Goal: Check status: Check status

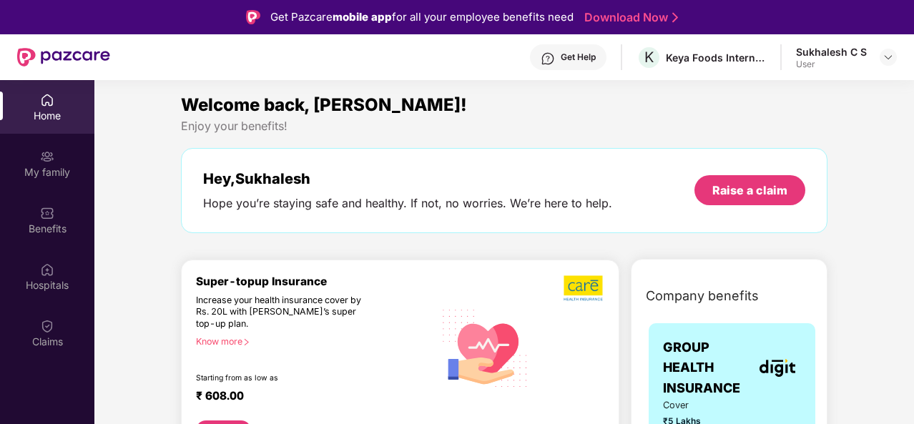
click at [46, 99] on img at bounding box center [47, 100] width 14 height 14
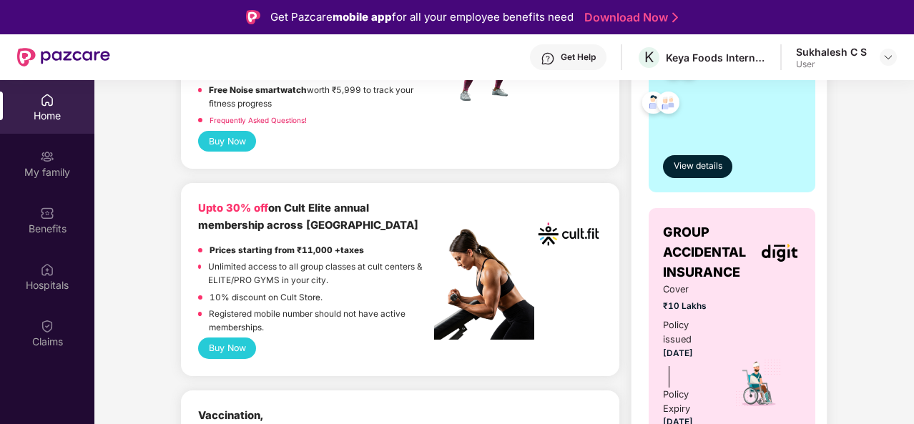
scroll to position [215, 0]
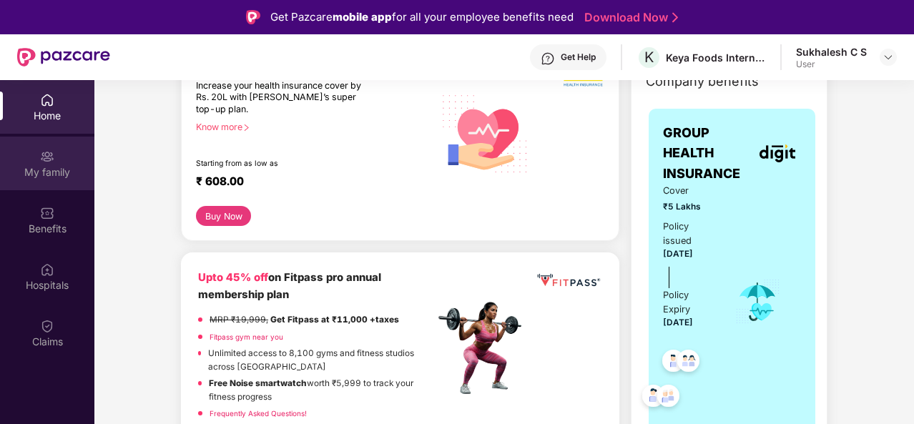
click at [54, 167] on div "My family" at bounding box center [47, 172] width 94 height 14
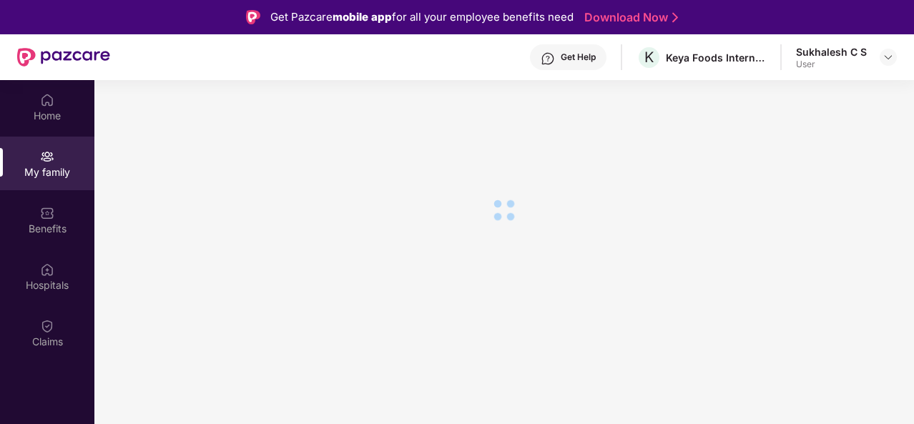
scroll to position [0, 0]
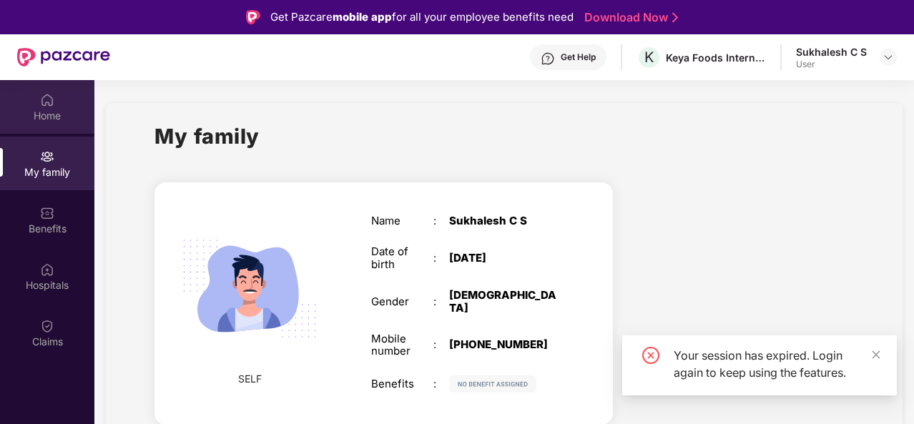
click at [46, 111] on div "Home" at bounding box center [47, 116] width 94 height 14
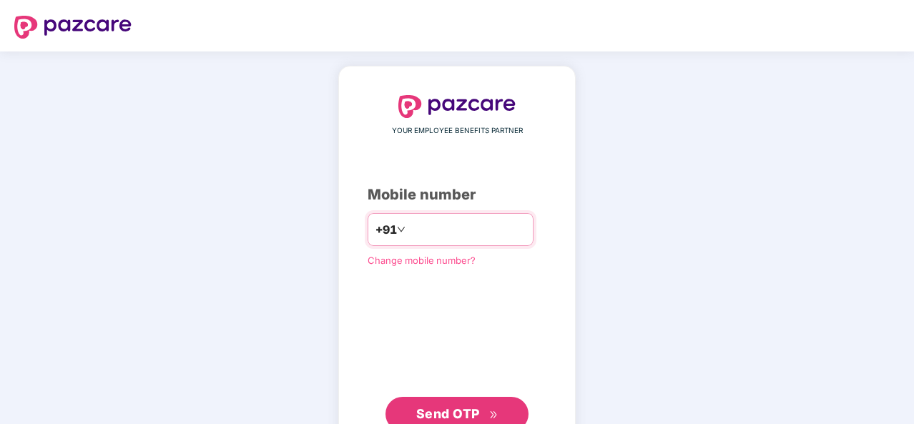
click at [413, 227] on input "number" at bounding box center [466, 229] width 117 height 23
type input "**********"
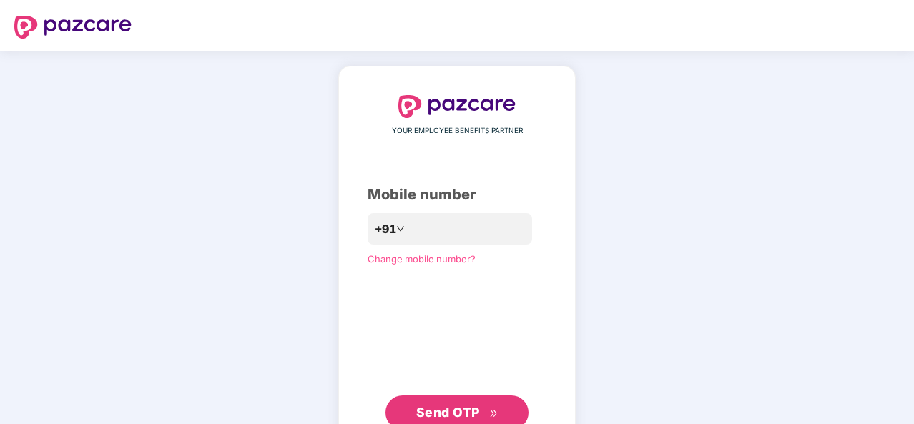
click at [452, 411] on span "Send OTP" at bounding box center [448, 412] width 64 height 15
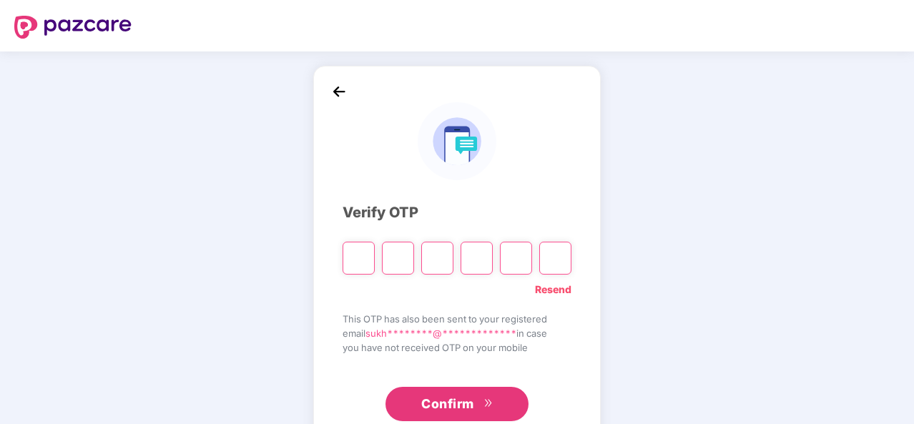
type input "*"
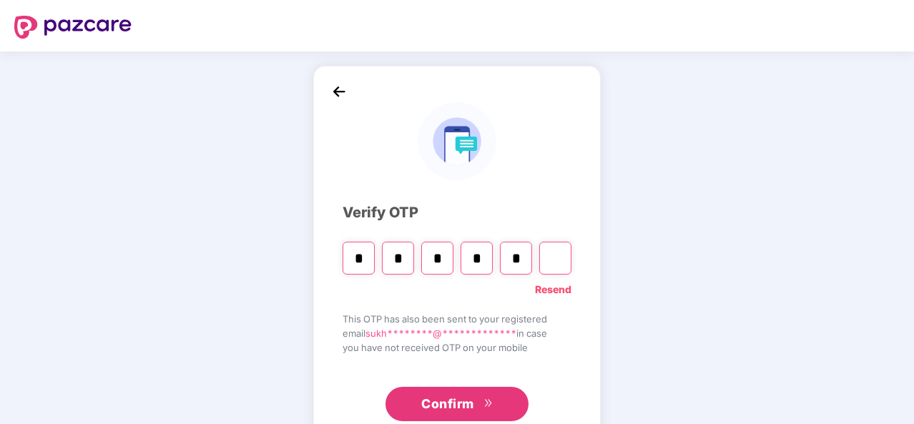
type input "*"
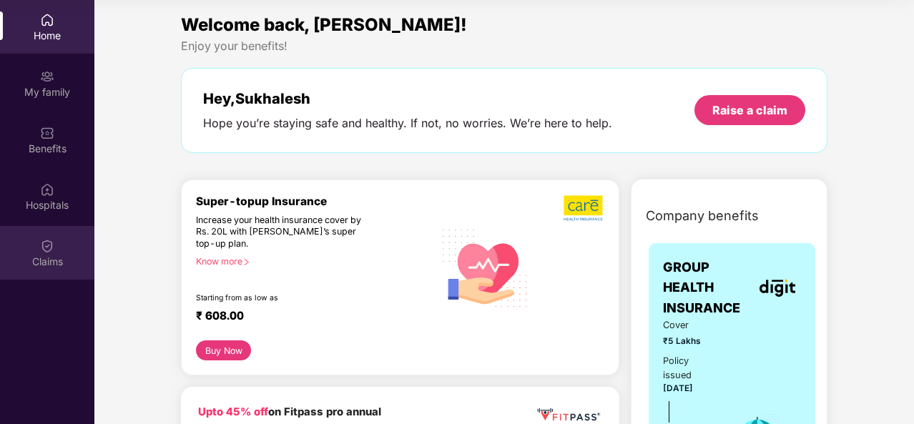
click at [50, 255] on div "Claims" at bounding box center [47, 262] width 94 height 14
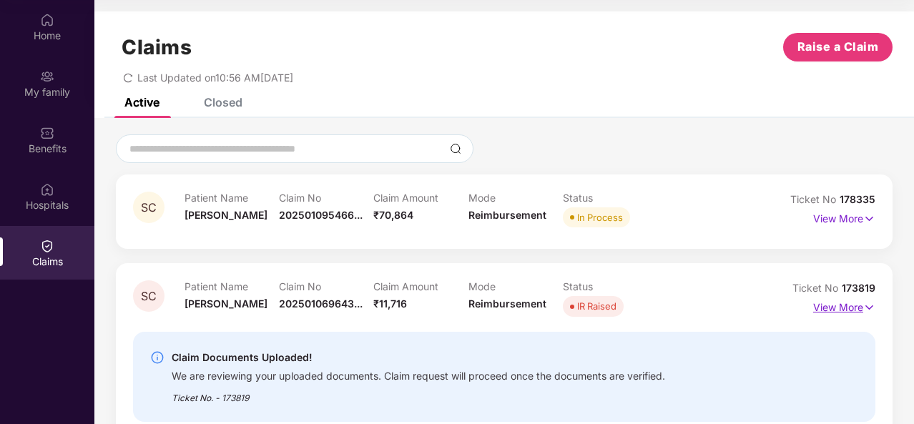
click at [857, 308] on p "View More" at bounding box center [844, 305] width 62 height 19
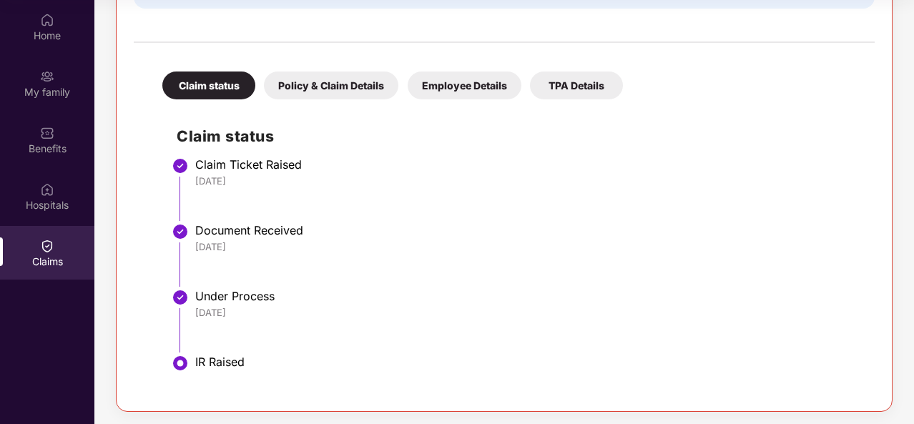
scroll to position [461, 0]
click at [213, 363] on div "IR Raised" at bounding box center [527, 361] width 665 height 14
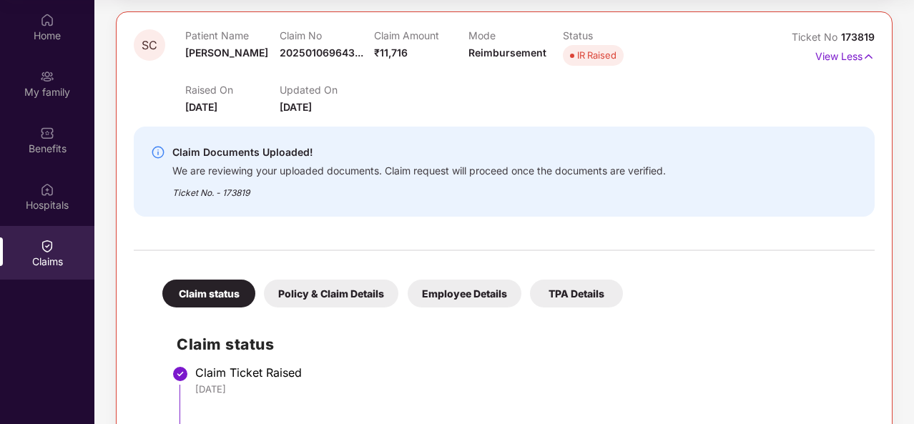
scroll to position [103, 0]
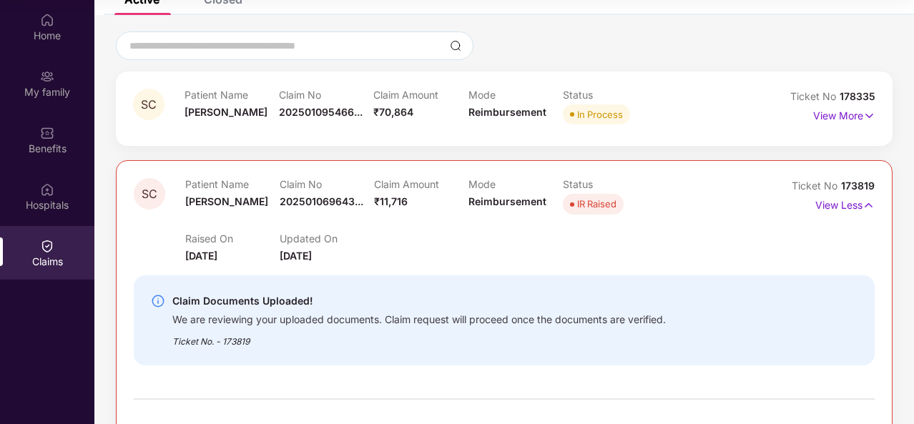
click at [353, 318] on div "We are reviewing your uploaded documents. Claim request will proceed once the d…" at bounding box center [418, 318] width 493 height 16
click at [842, 114] on p "View More" at bounding box center [844, 113] width 62 height 19
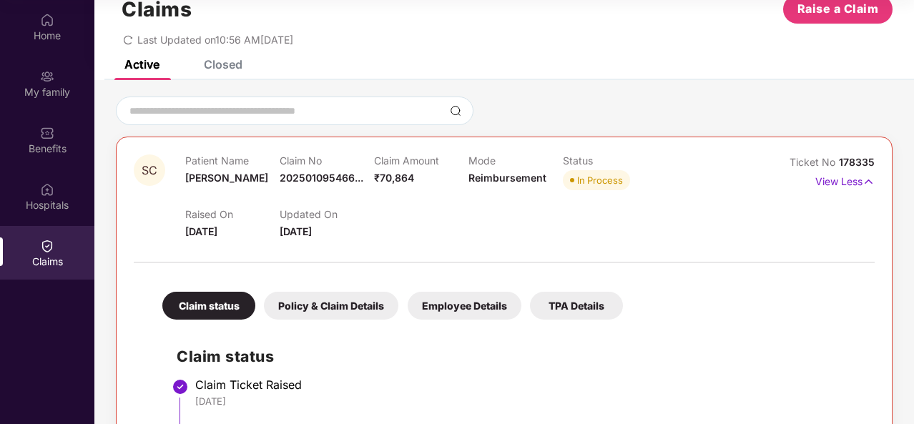
scroll to position [0, 0]
